Goal: Navigation & Orientation: Find specific page/section

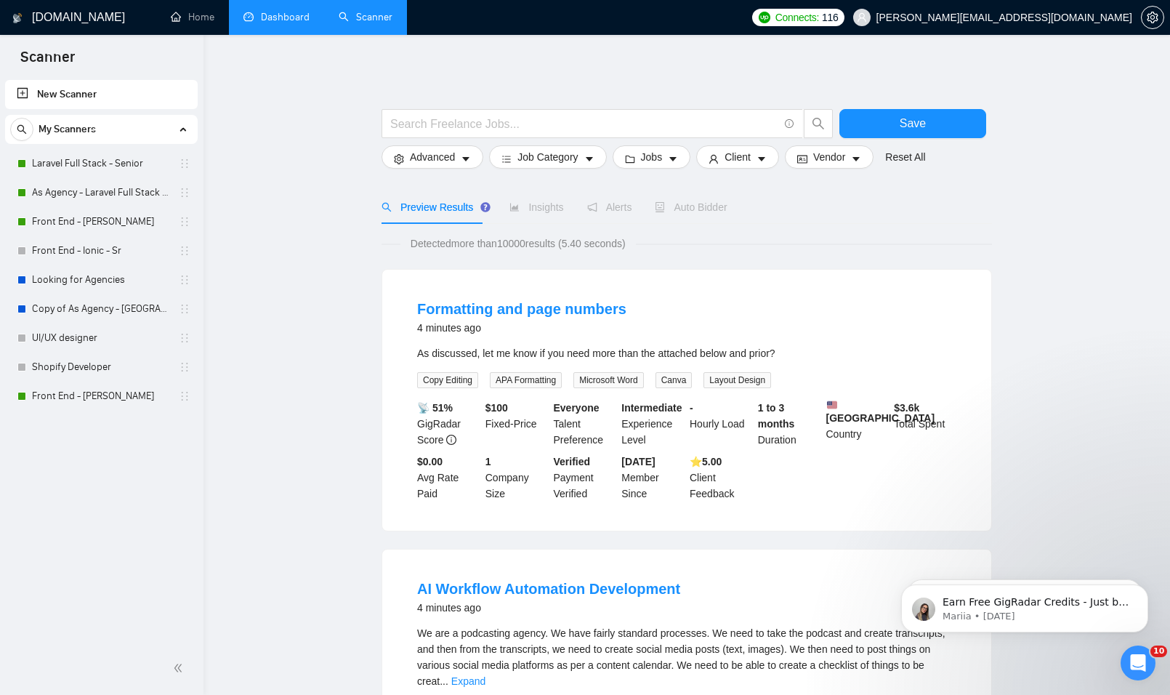
click at [289, 23] on link "Dashboard" at bounding box center [277, 17] width 66 height 12
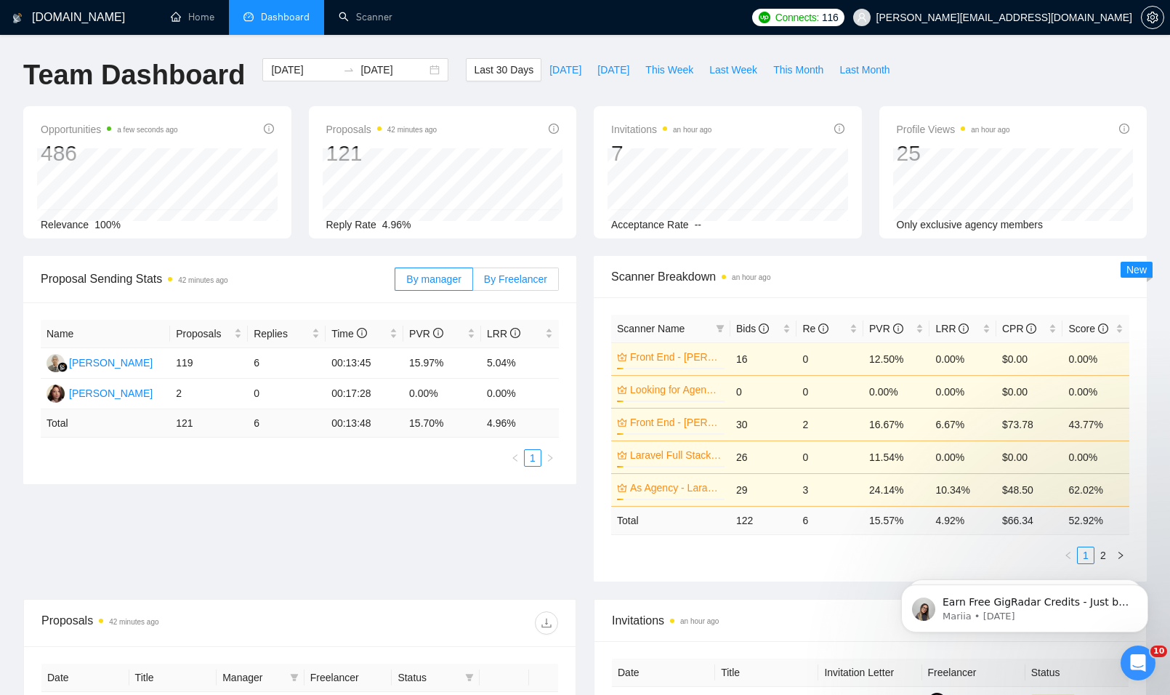
click at [524, 279] on span "By Freelancer" at bounding box center [515, 279] width 63 height 12
click at [473, 283] on input "By Freelancer" at bounding box center [473, 283] width 0 height 0
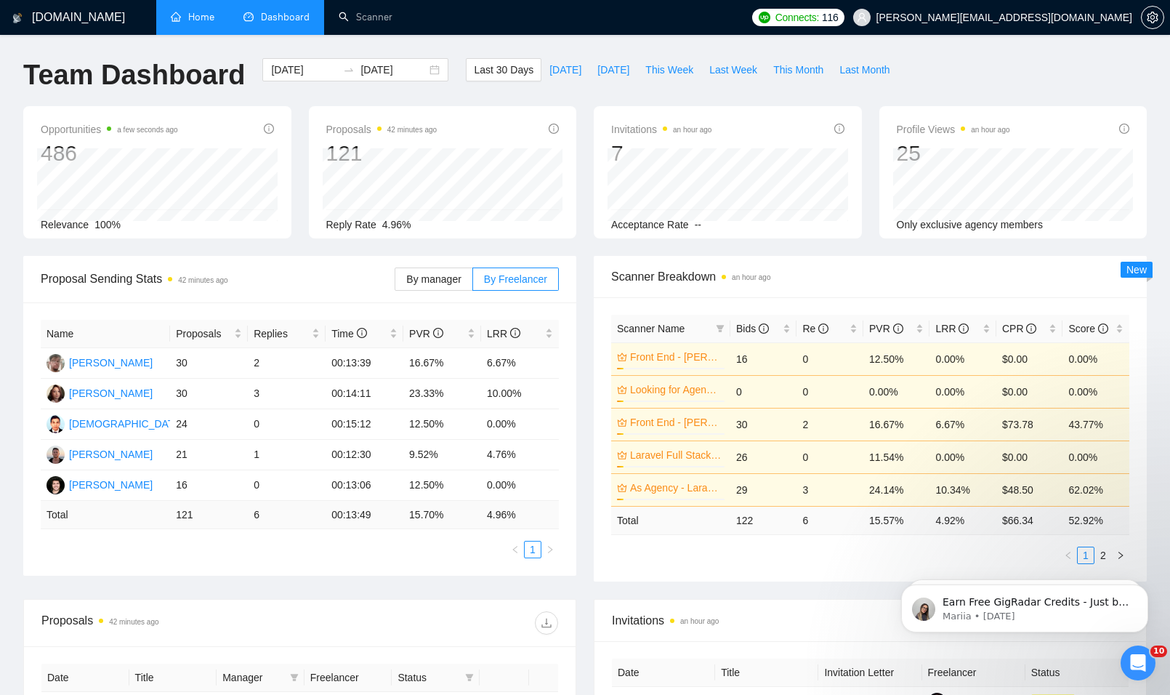
click at [198, 19] on link "Home" at bounding box center [193, 17] width 44 height 12
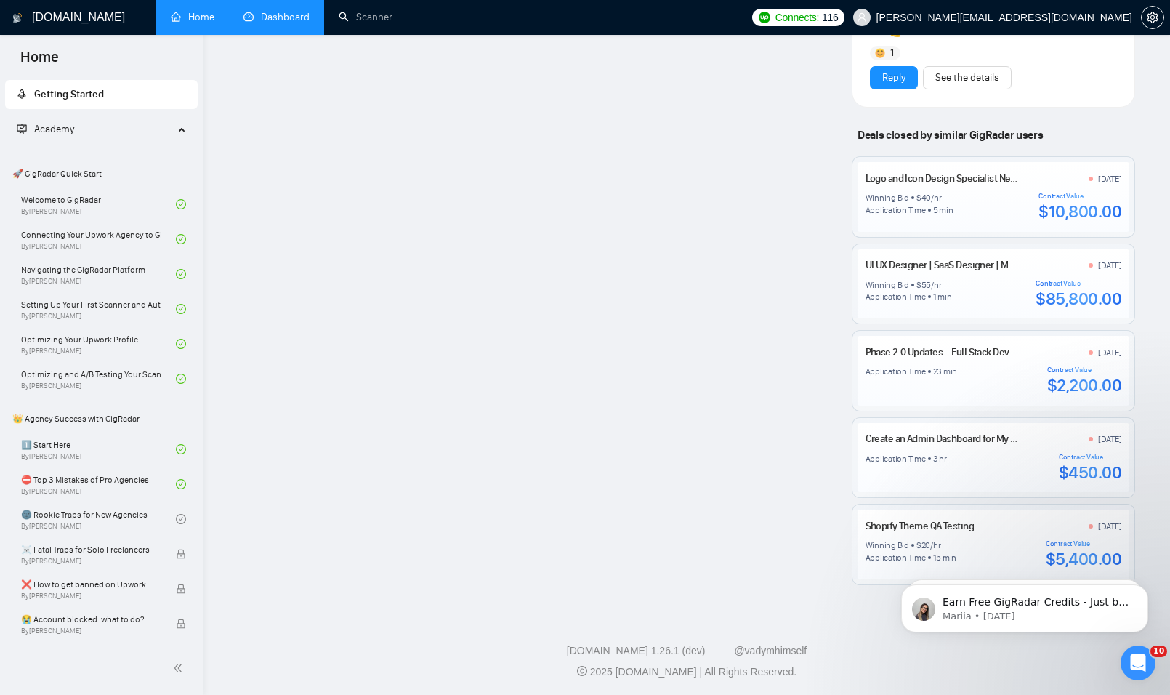
scroll to position [1684, 0]
